Goal: Find specific page/section: Find specific page/section

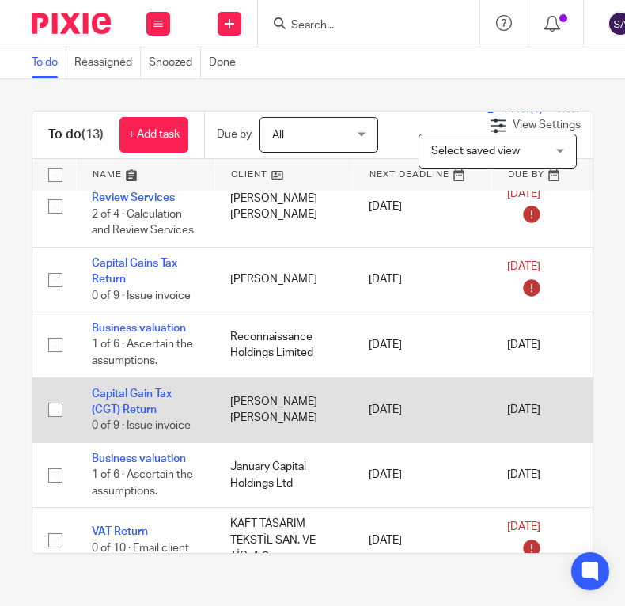
scroll to position [459, 0]
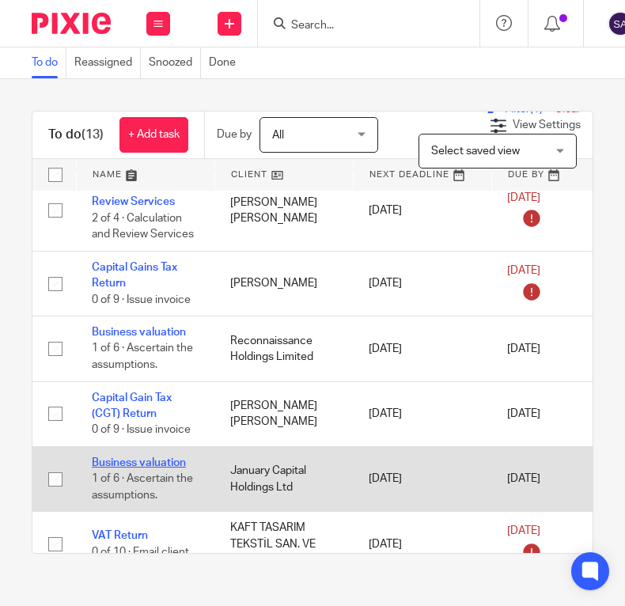
click at [157, 462] on link "Business valuation" at bounding box center [139, 462] width 94 height 11
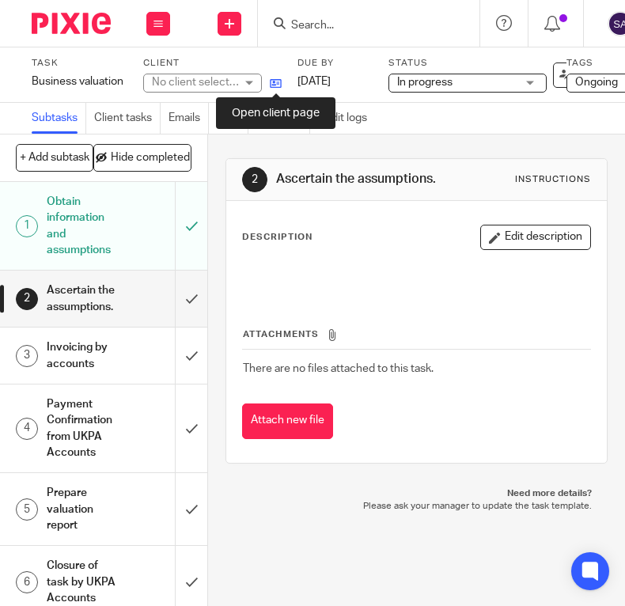
click at [274, 78] on icon at bounding box center [276, 83] width 12 height 12
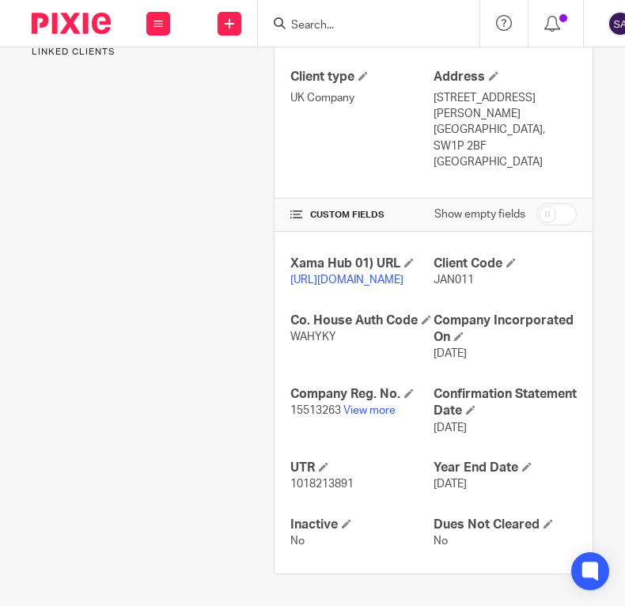
scroll to position [493, 0]
click at [365, 413] on link "View more" at bounding box center [369, 410] width 52 height 11
